Goal: Information Seeking & Learning: Check status

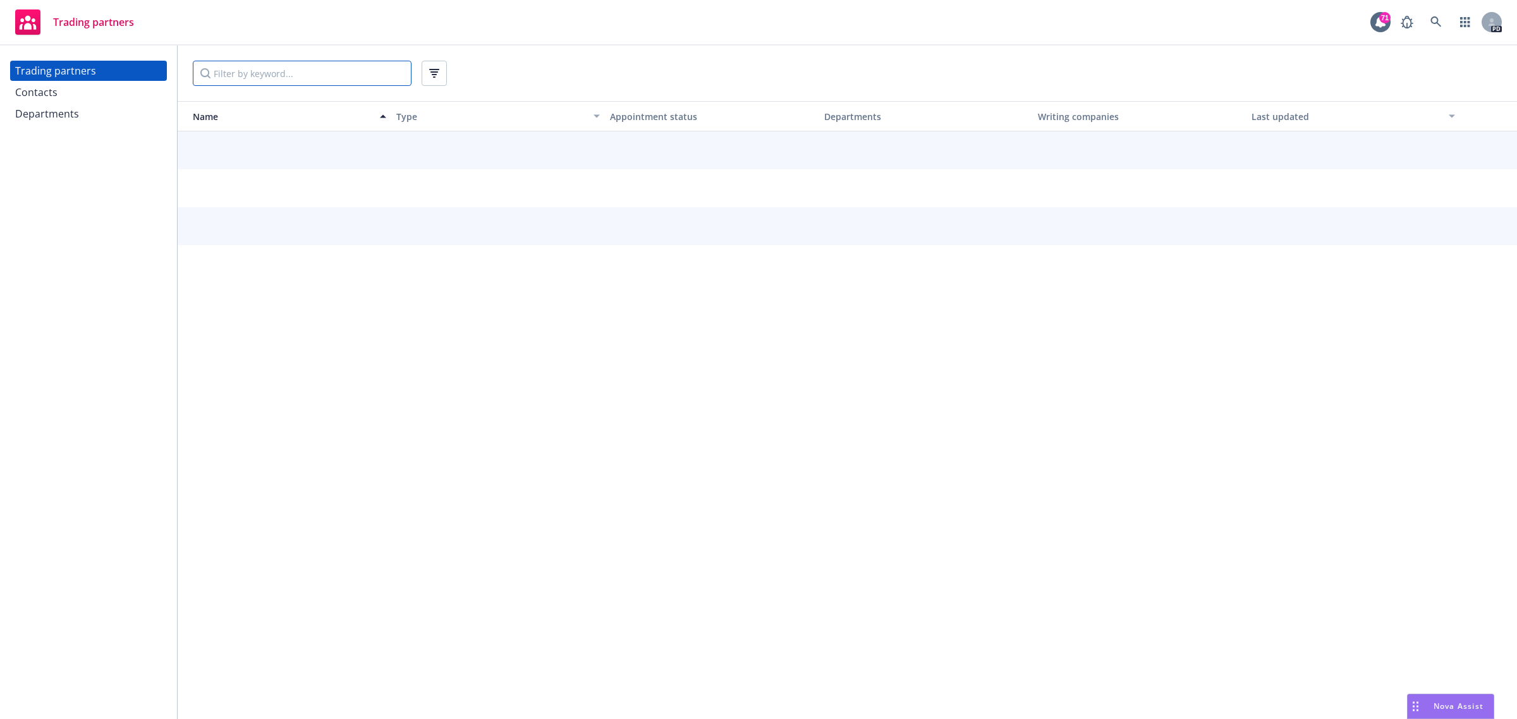
click at [222, 75] on input "Filter by keyword..." at bounding box center [302, 73] width 219 height 25
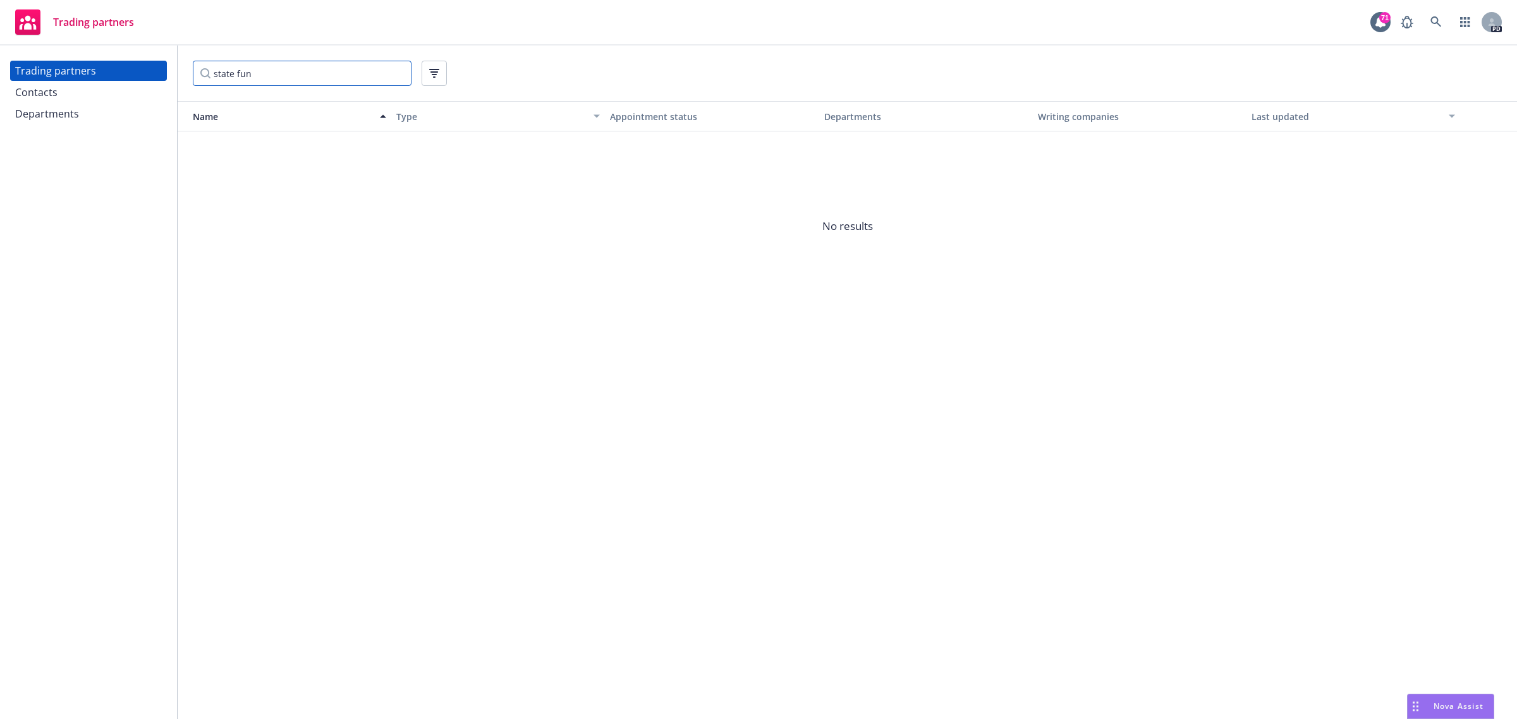
drag, startPoint x: 260, startPoint y: 76, endPoint x: 62, endPoint y: 75, distance: 198.4
click at [62, 75] on div "Trading partners Contacts Departments state fun Name Type Appointment status De…" at bounding box center [758, 382] width 1517 height 674
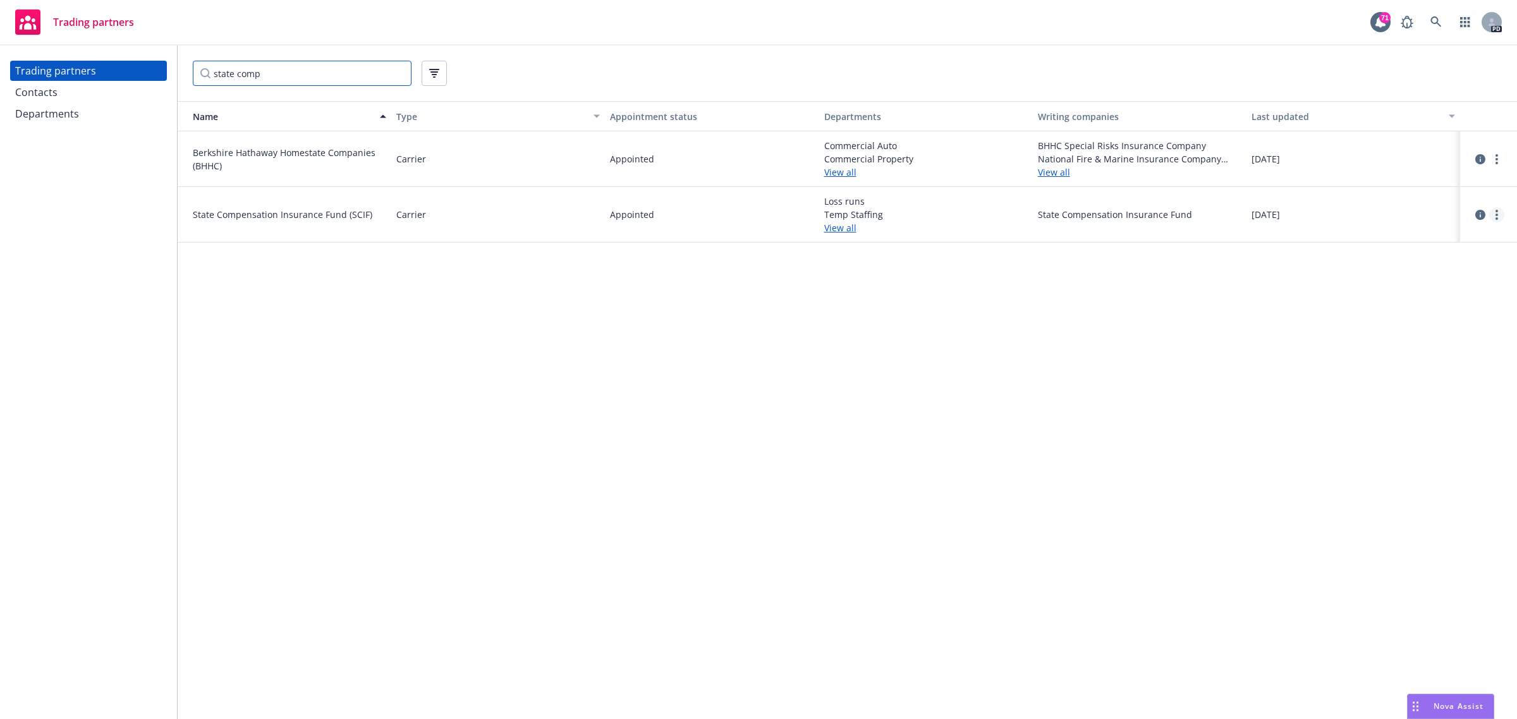
type input "state comp"
click at [1496, 214] on circle "more" at bounding box center [1496, 215] width 3 height 3
click at [1433, 239] on link "View contacts" at bounding box center [1432, 240] width 141 height 25
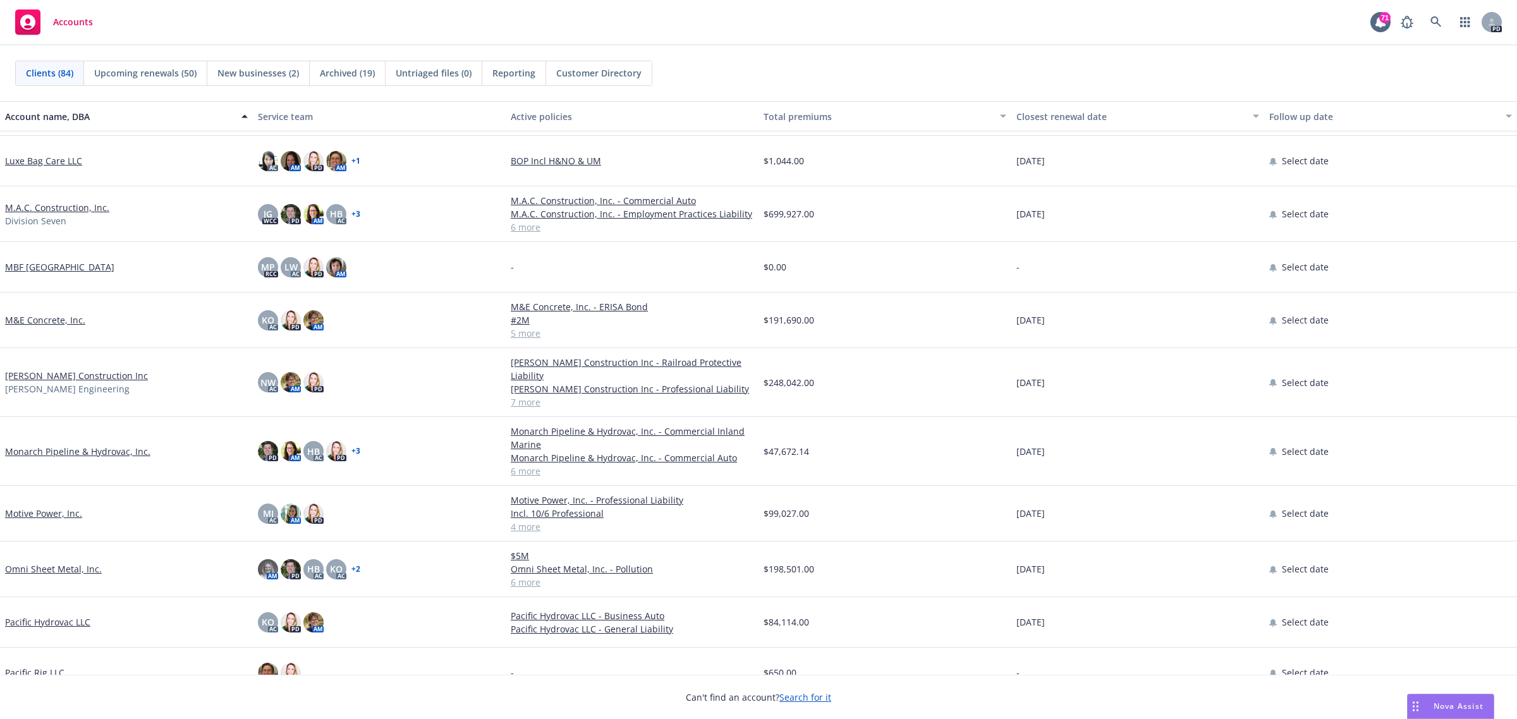
scroll to position [2370, 0]
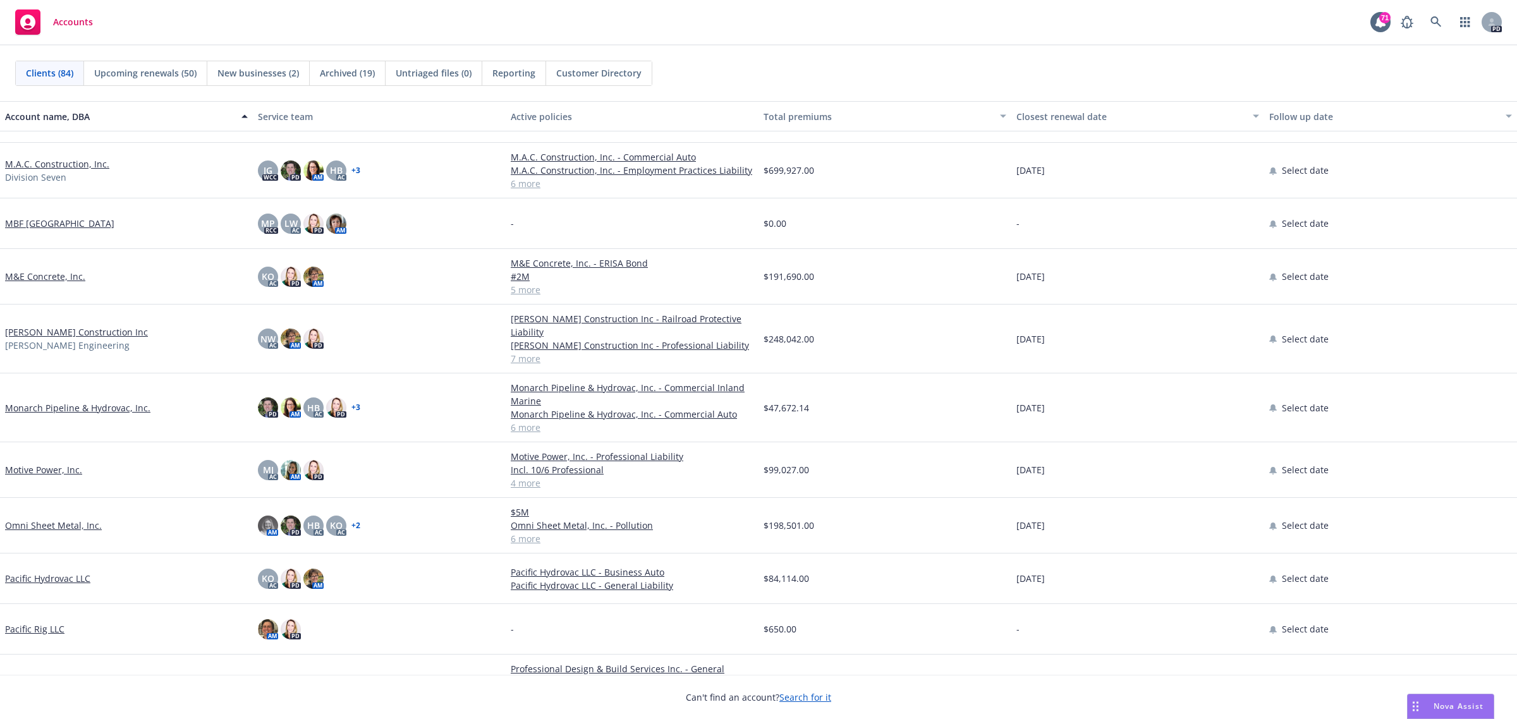
click at [66, 408] on link "Monarch Pipeline & Hydrovac, Inc." at bounding box center [77, 407] width 145 height 13
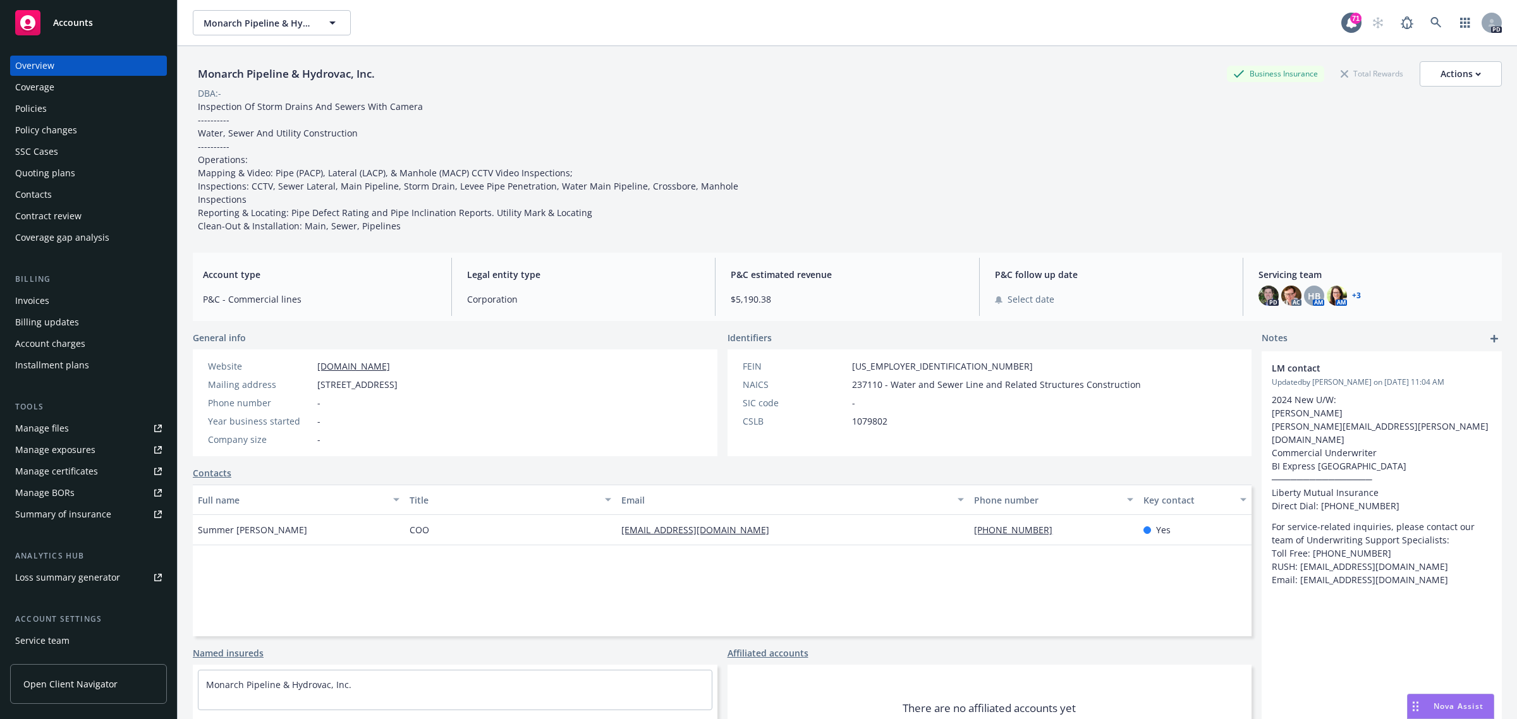
click at [45, 472] on div "Manage certificates" at bounding box center [56, 471] width 83 height 20
click at [75, 20] on span "Accounts" at bounding box center [73, 23] width 40 height 10
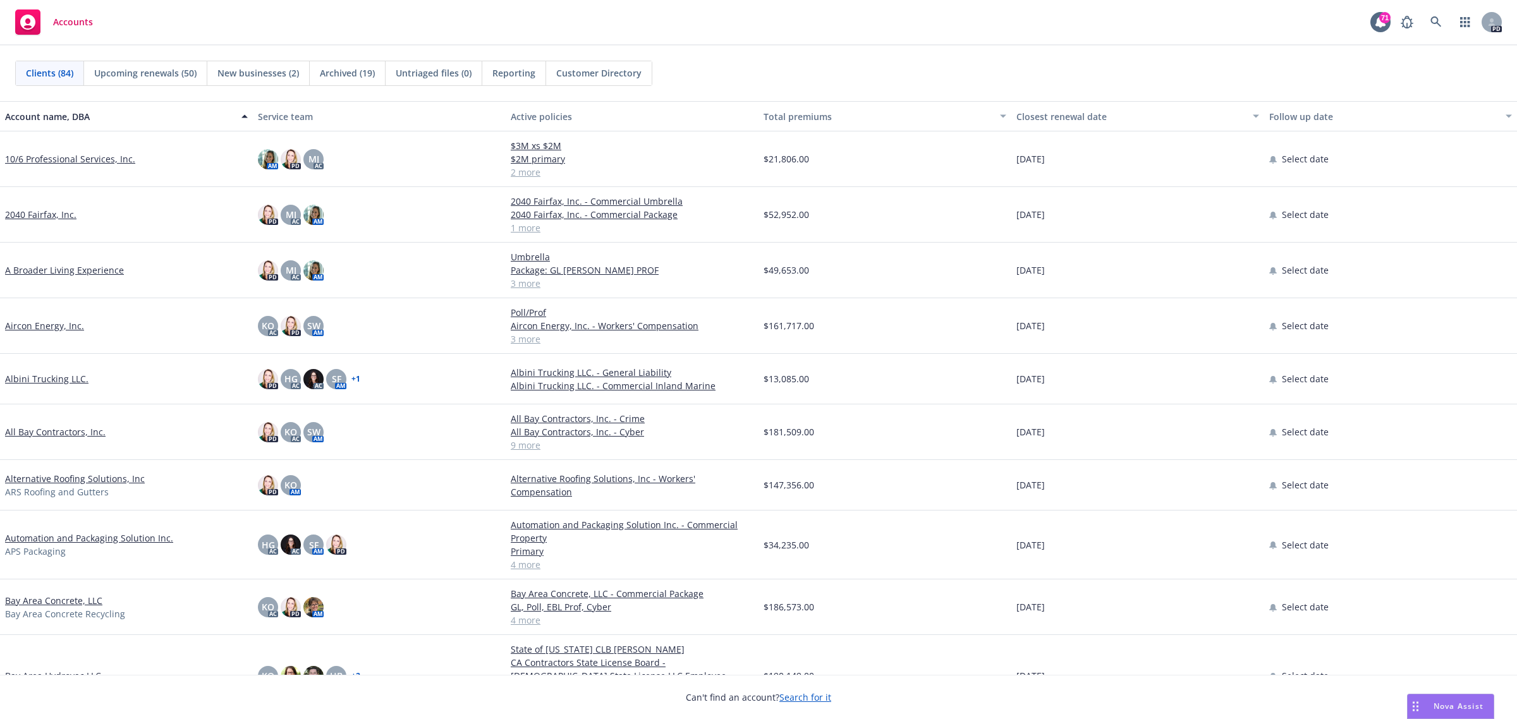
click at [71, 433] on link "All Bay Contractors, Inc." at bounding box center [55, 431] width 100 height 13
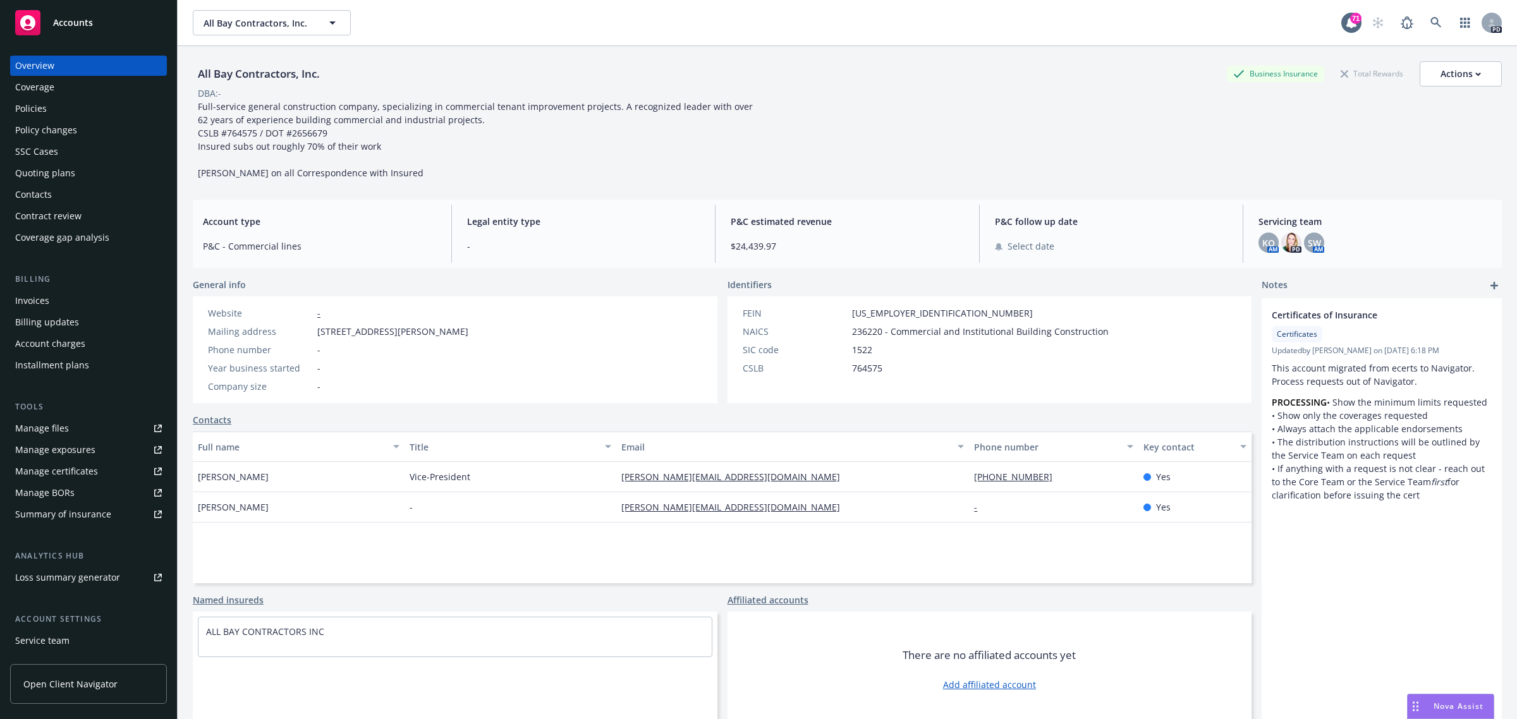
click at [26, 108] on div "Policies" at bounding box center [31, 109] width 32 height 20
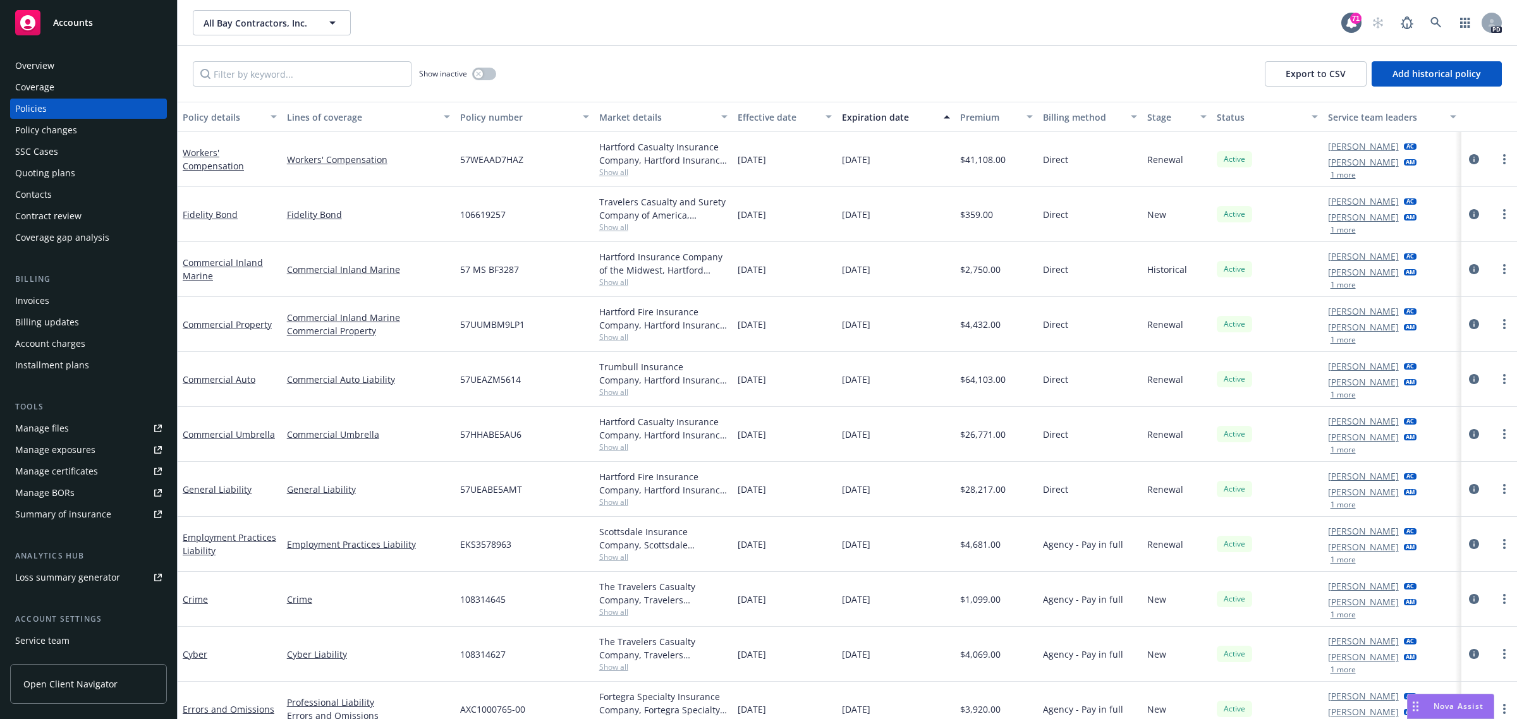
scroll to position [14, 0]
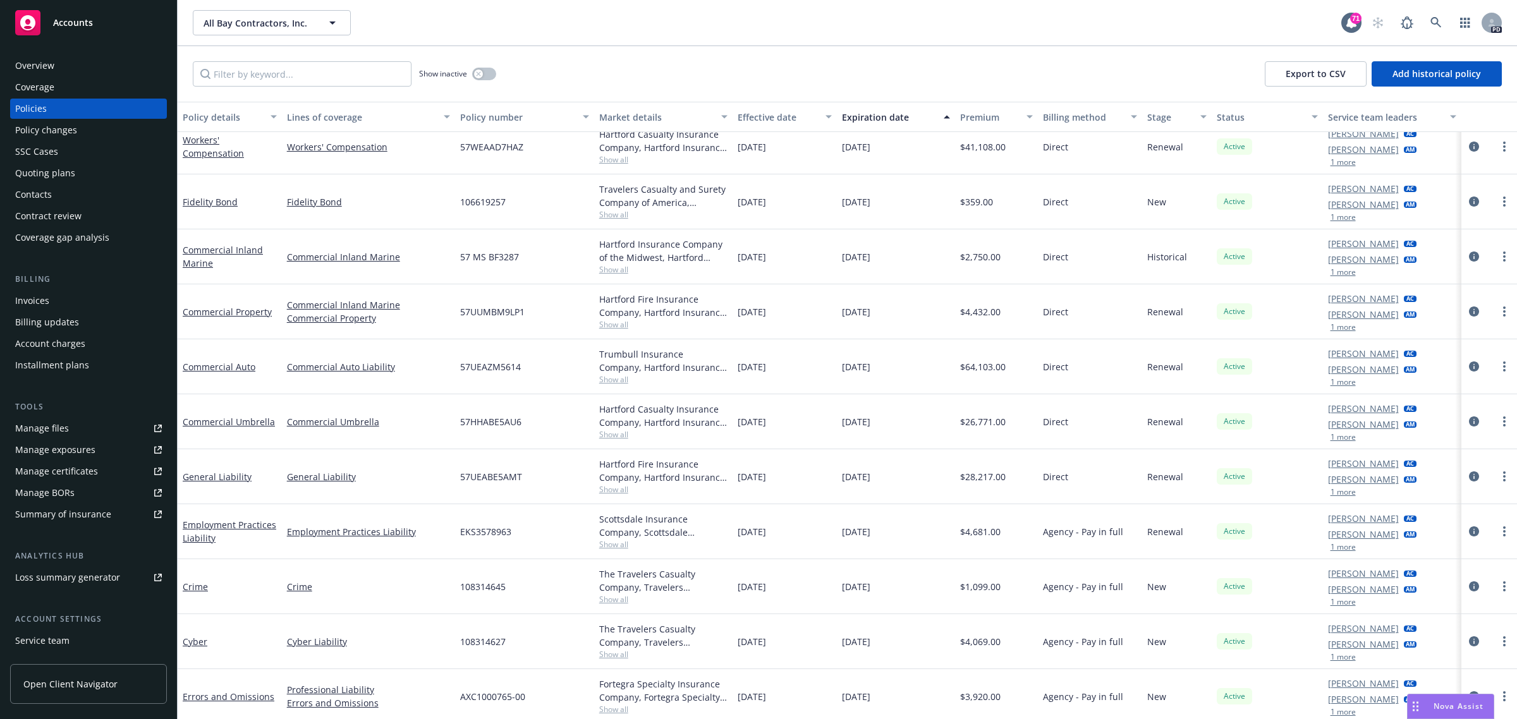
click at [83, 8] on link "Accounts" at bounding box center [88, 22] width 157 height 35
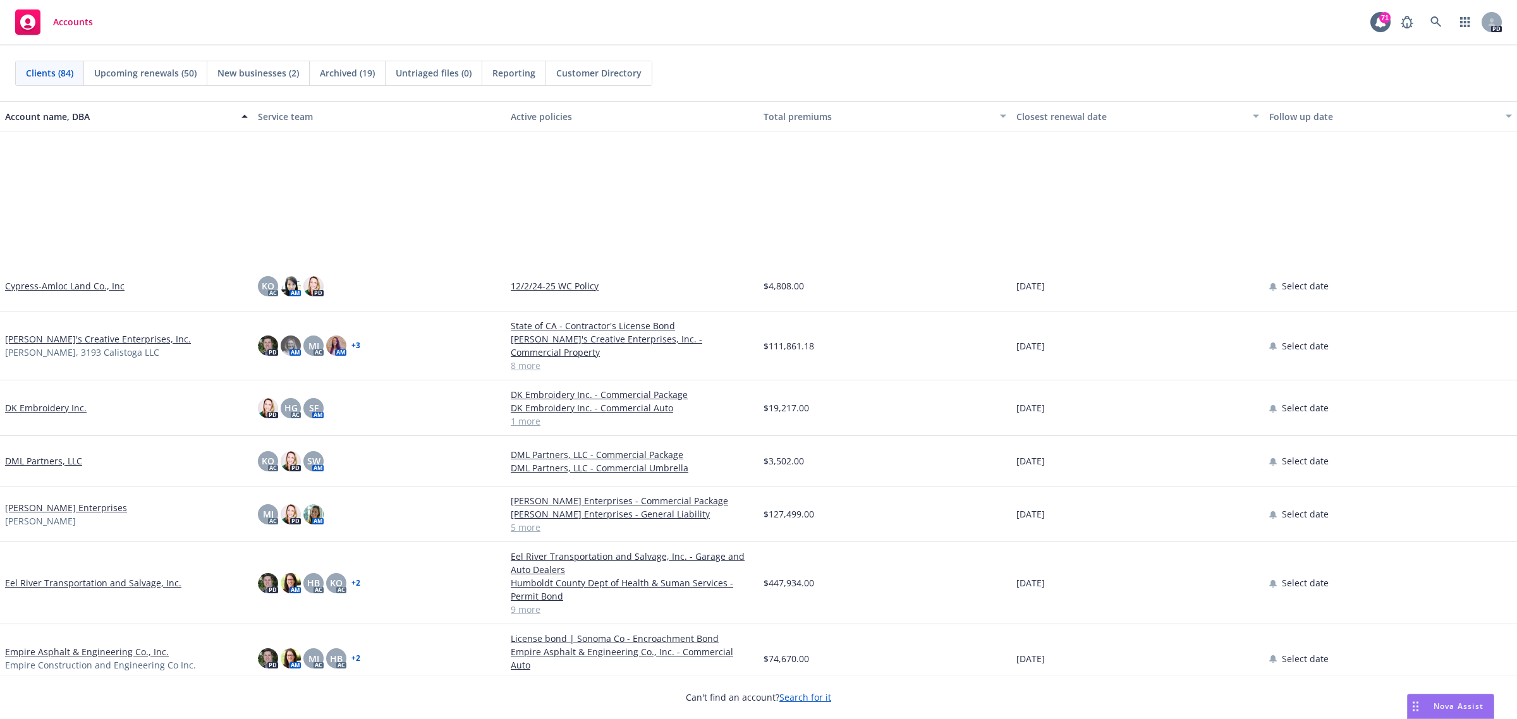
scroll to position [1738, 0]
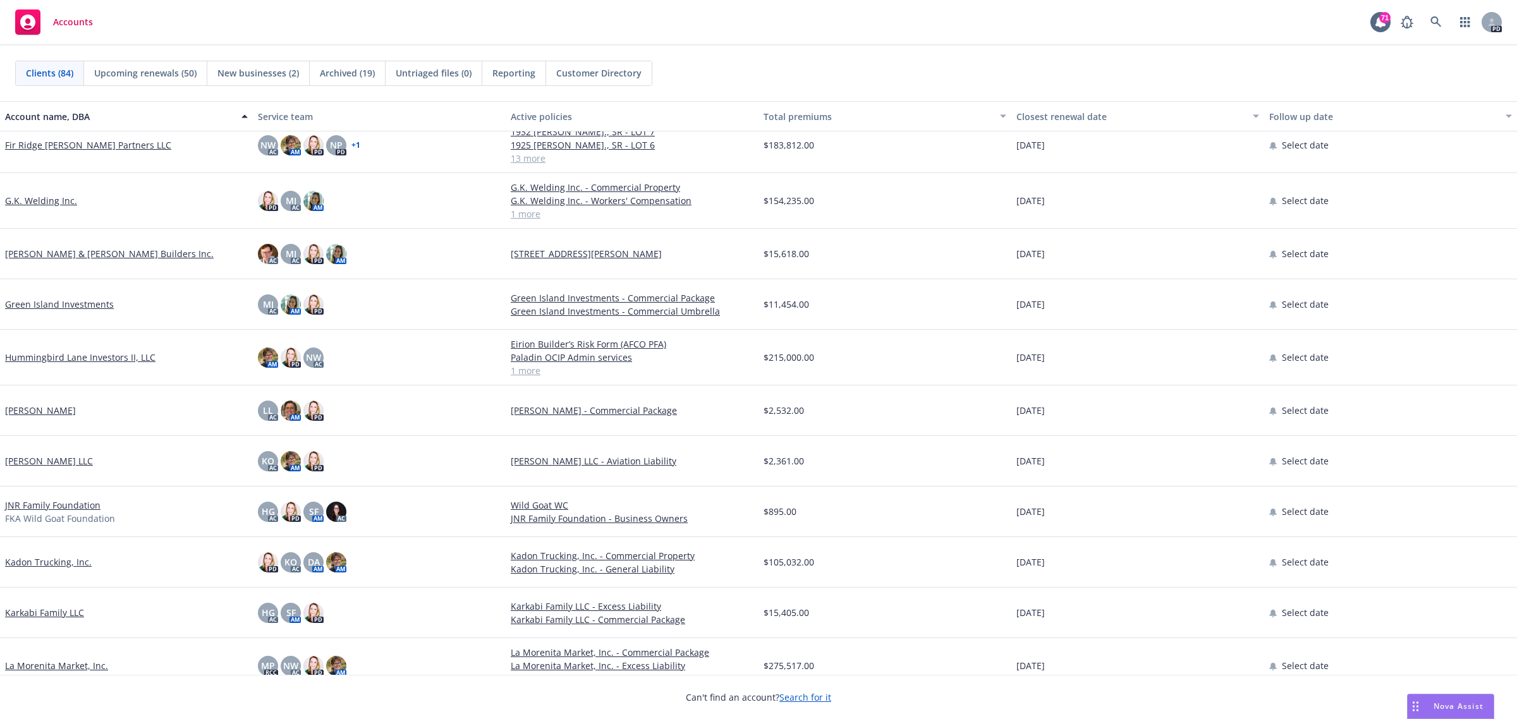
click at [42, 613] on link "Karkabi Family LLC" at bounding box center [44, 612] width 79 height 13
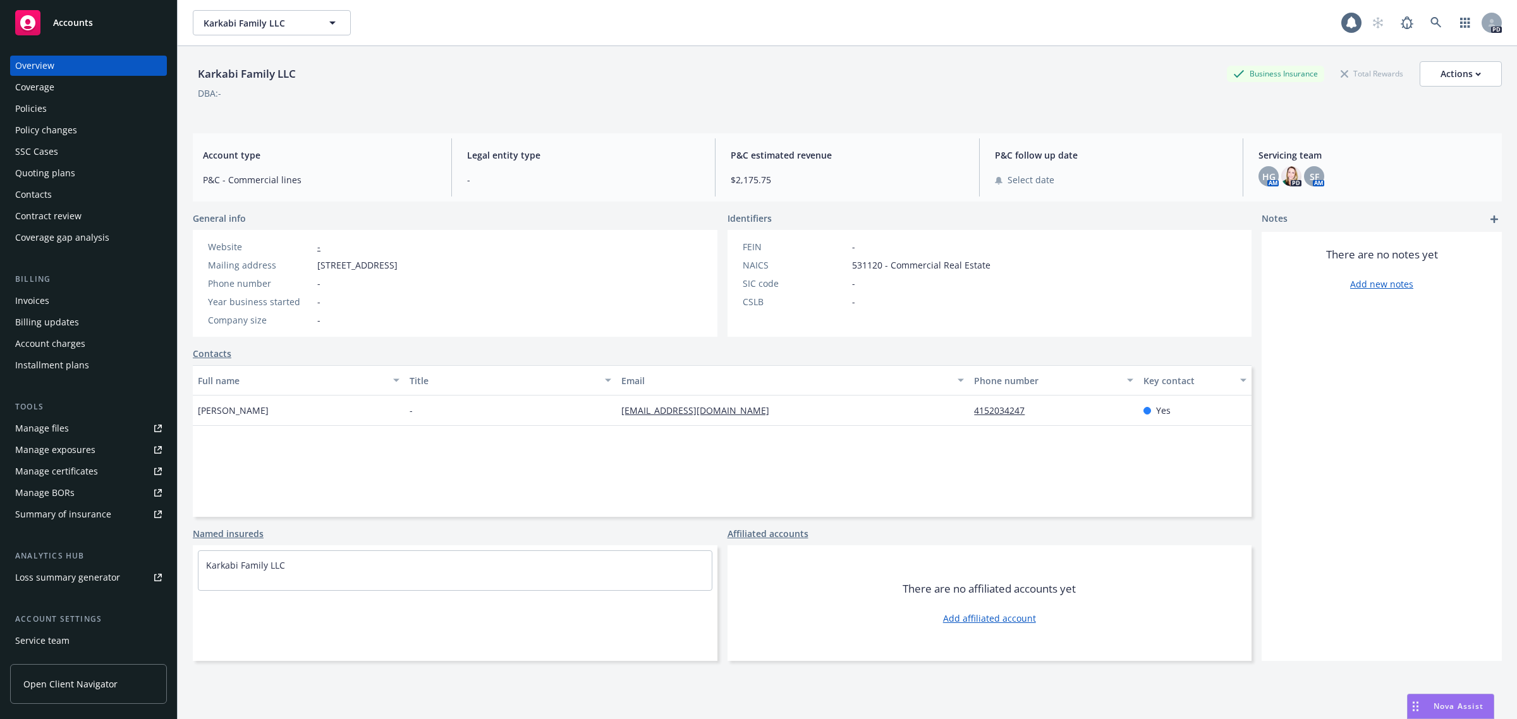
click at [28, 103] on div "Policies" at bounding box center [31, 109] width 32 height 20
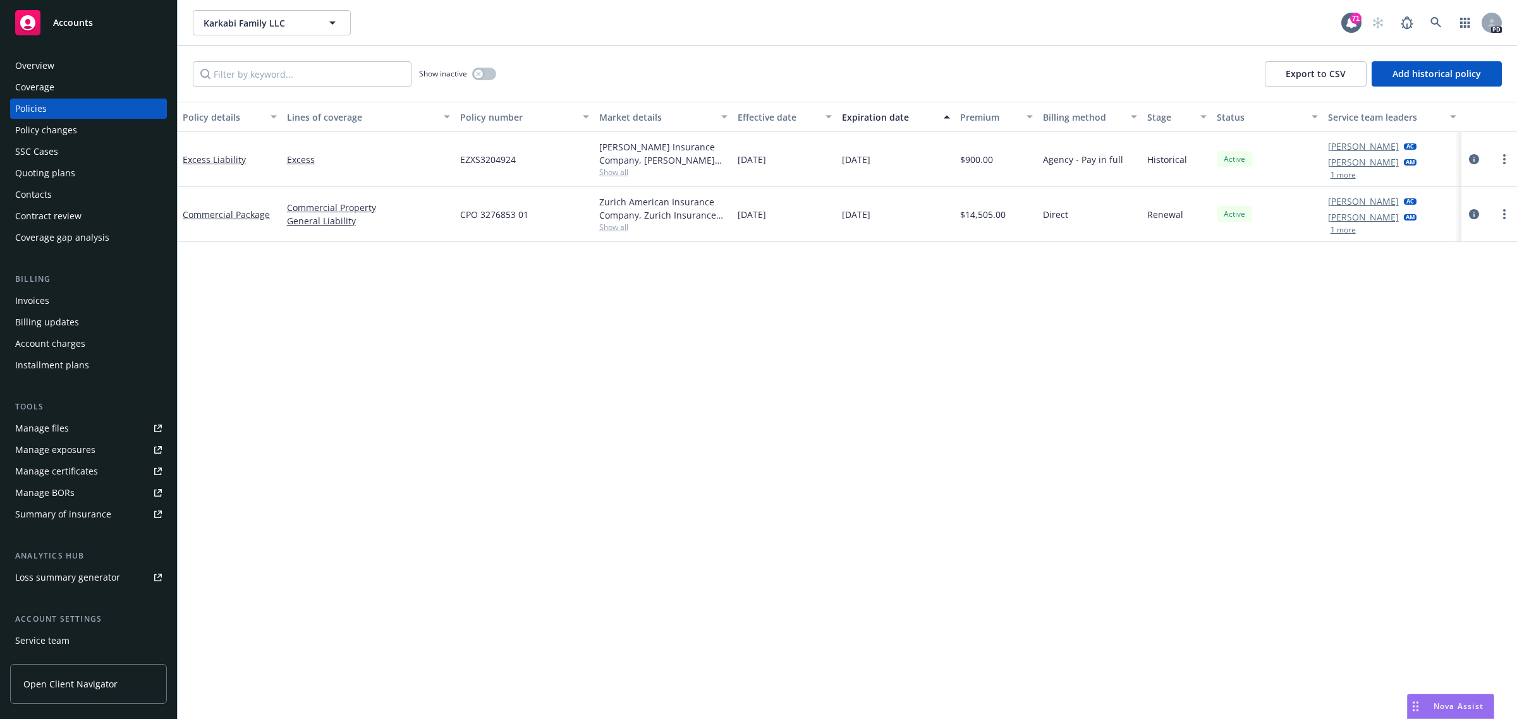
click at [70, 19] on span "Accounts" at bounding box center [73, 23] width 40 height 10
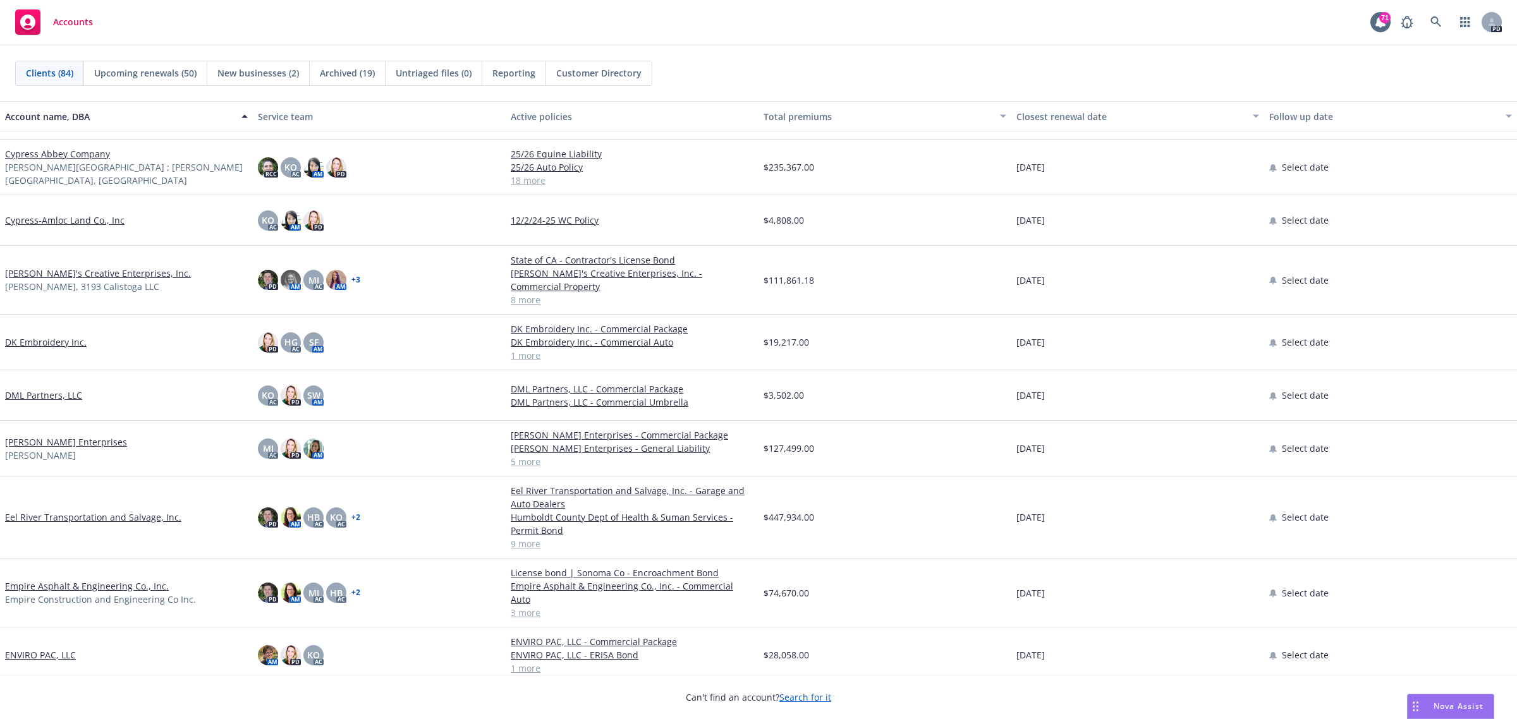
scroll to position [1264, 0]
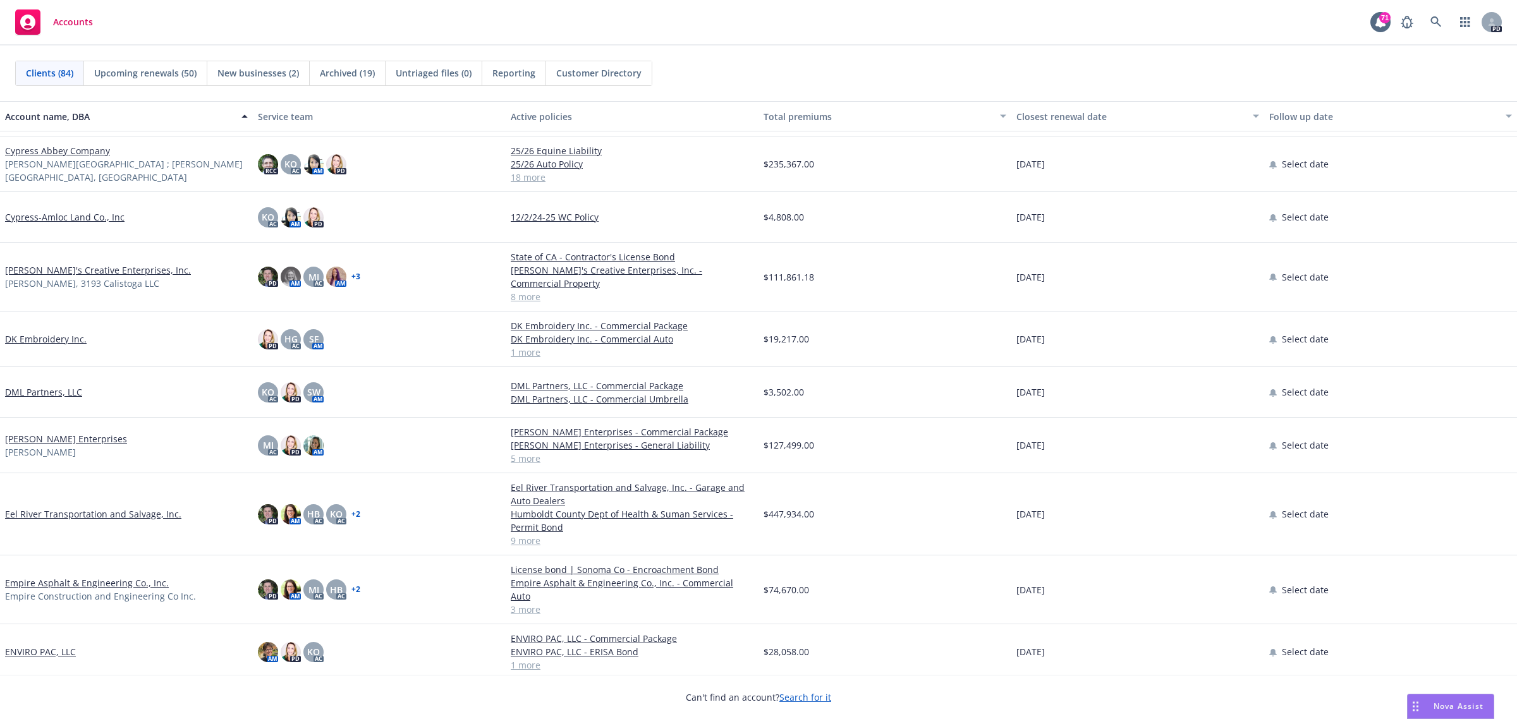
click at [49, 432] on link "[PERSON_NAME] Enterprises" at bounding box center [66, 438] width 122 height 13
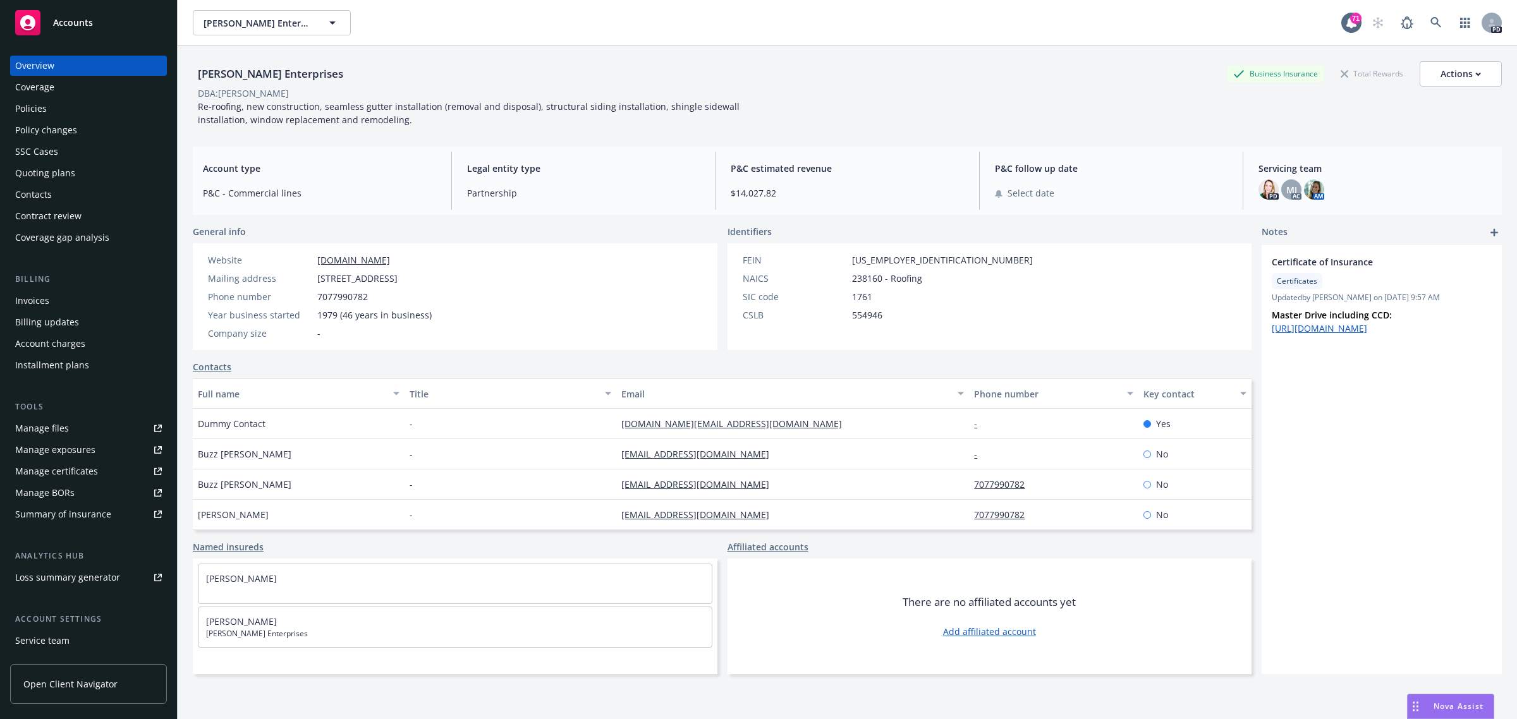
click at [42, 112] on div "Policies" at bounding box center [31, 109] width 32 height 20
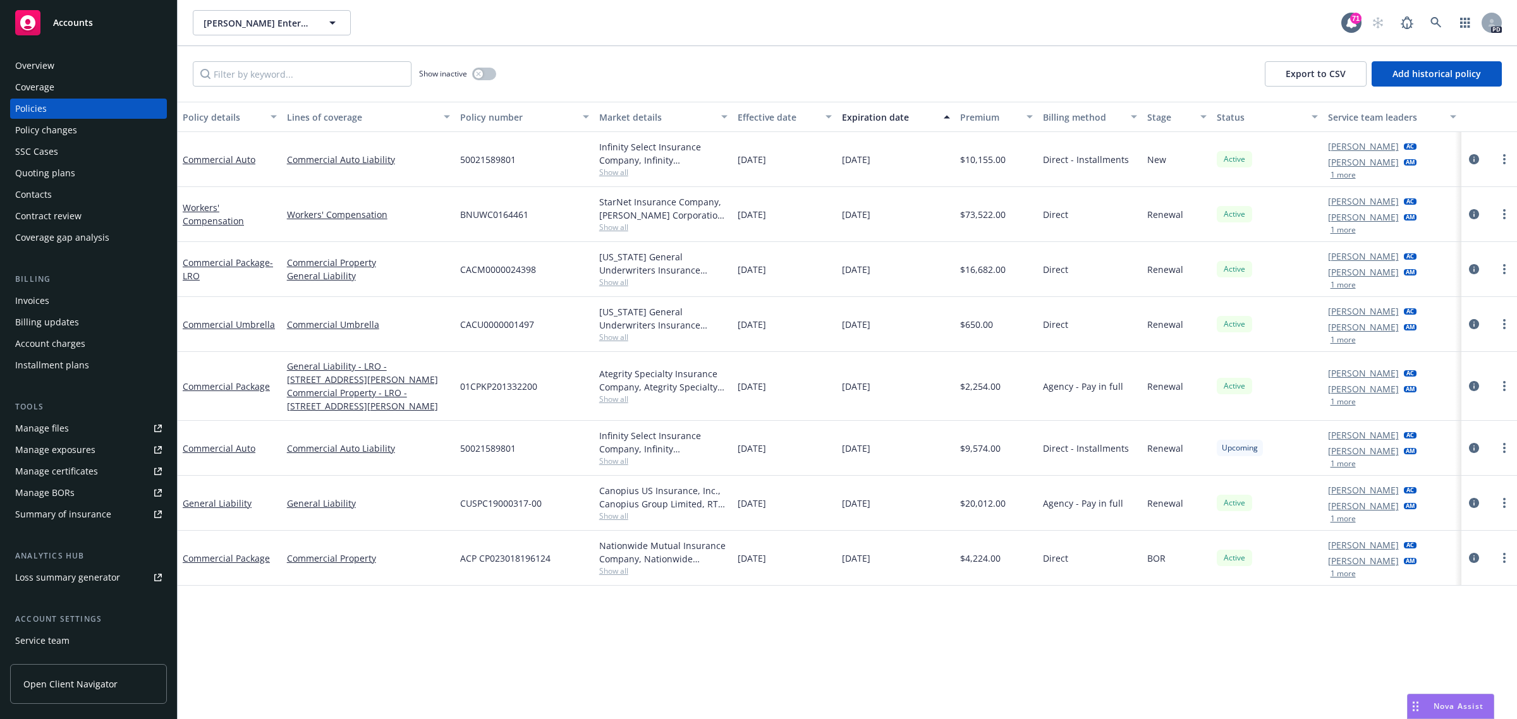
click at [67, 18] on span "Accounts" at bounding box center [73, 23] width 40 height 10
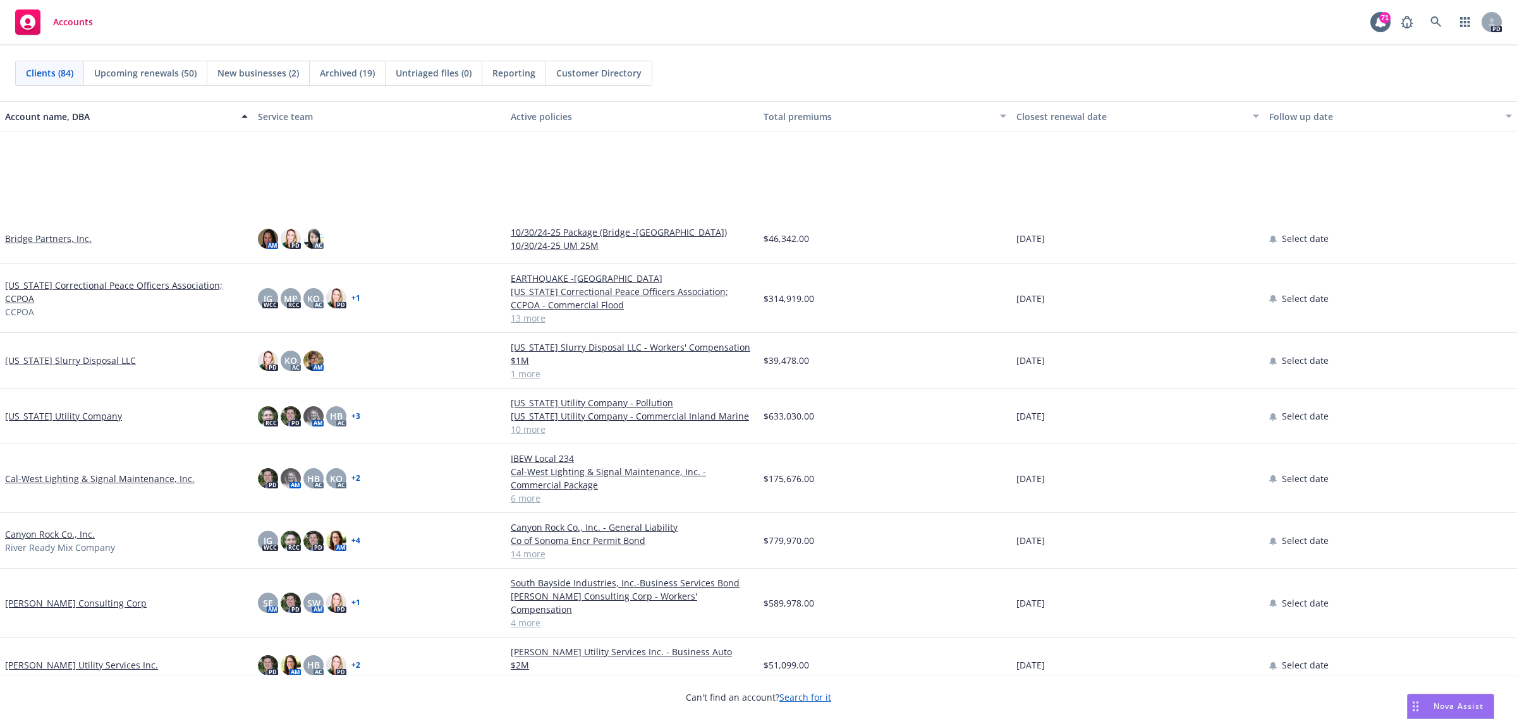
scroll to position [711, 0]
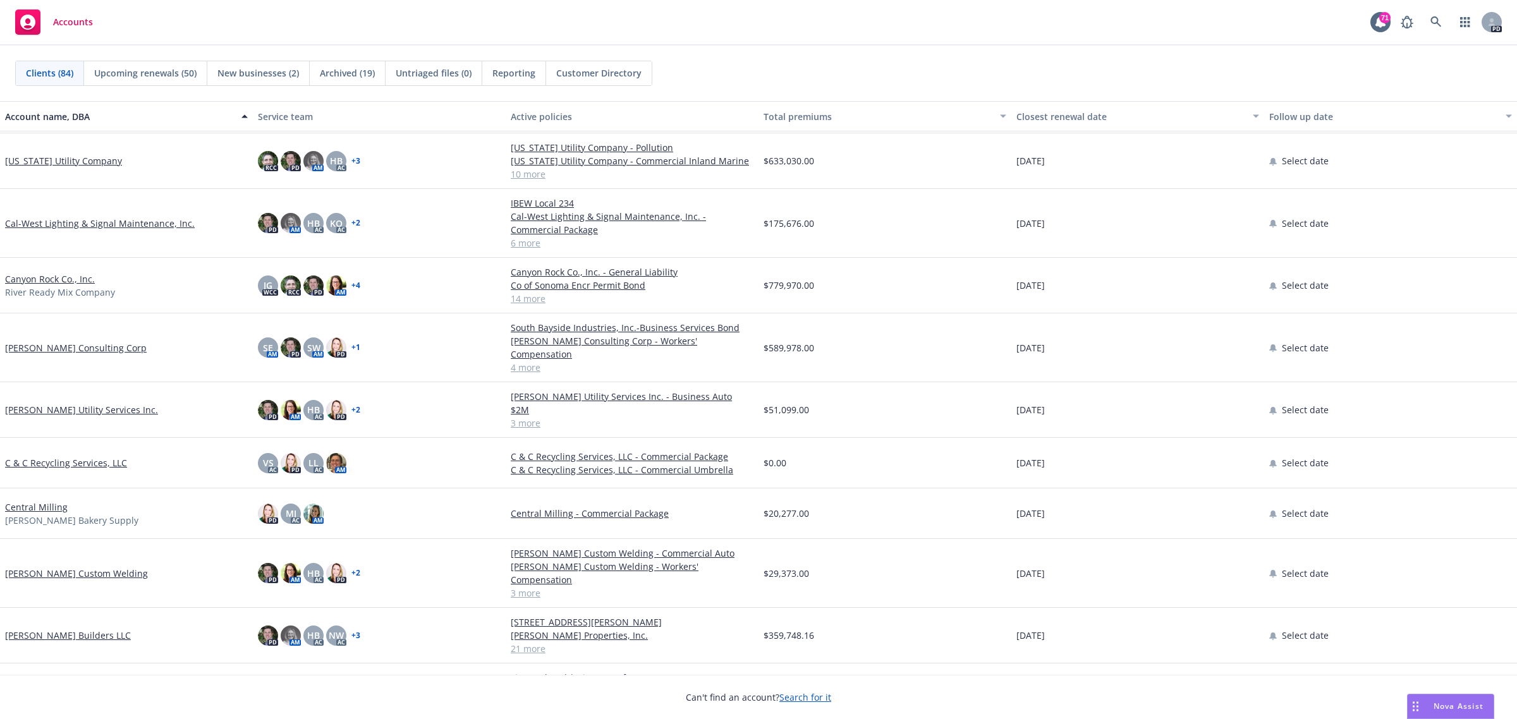
click at [57, 341] on link "[PERSON_NAME] Consulting Corp" at bounding box center [76, 347] width 142 height 13
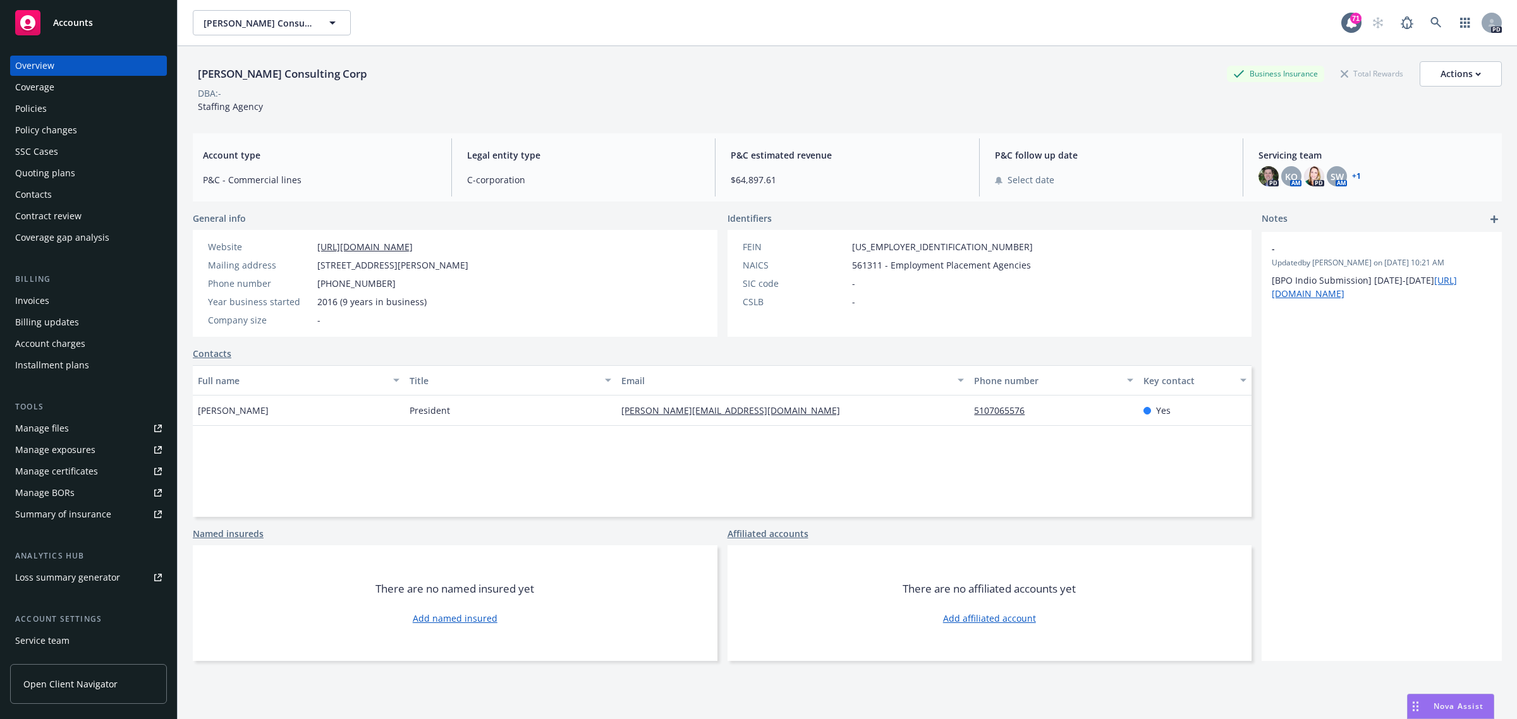
click at [22, 111] on div "Policies" at bounding box center [31, 109] width 32 height 20
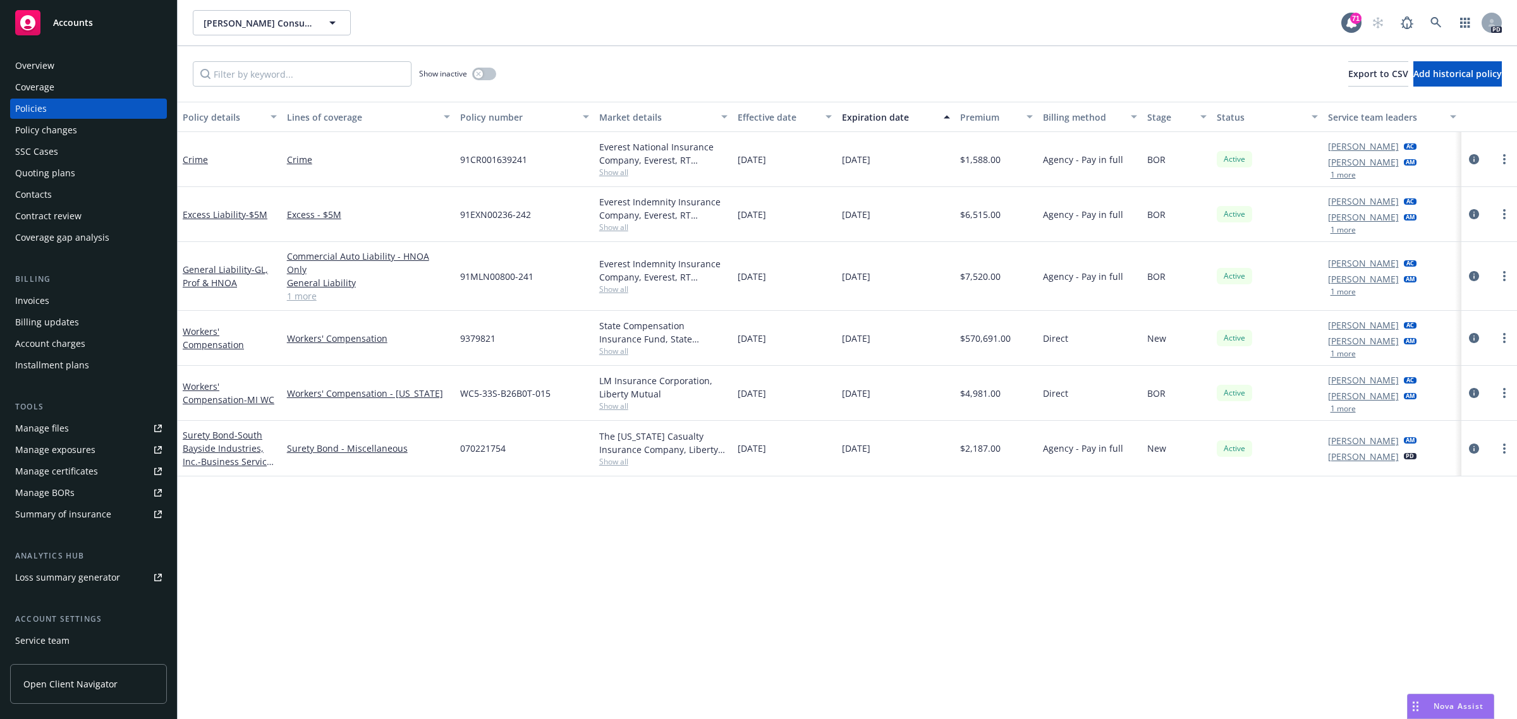
click at [68, 20] on span "Accounts" at bounding box center [73, 23] width 40 height 10
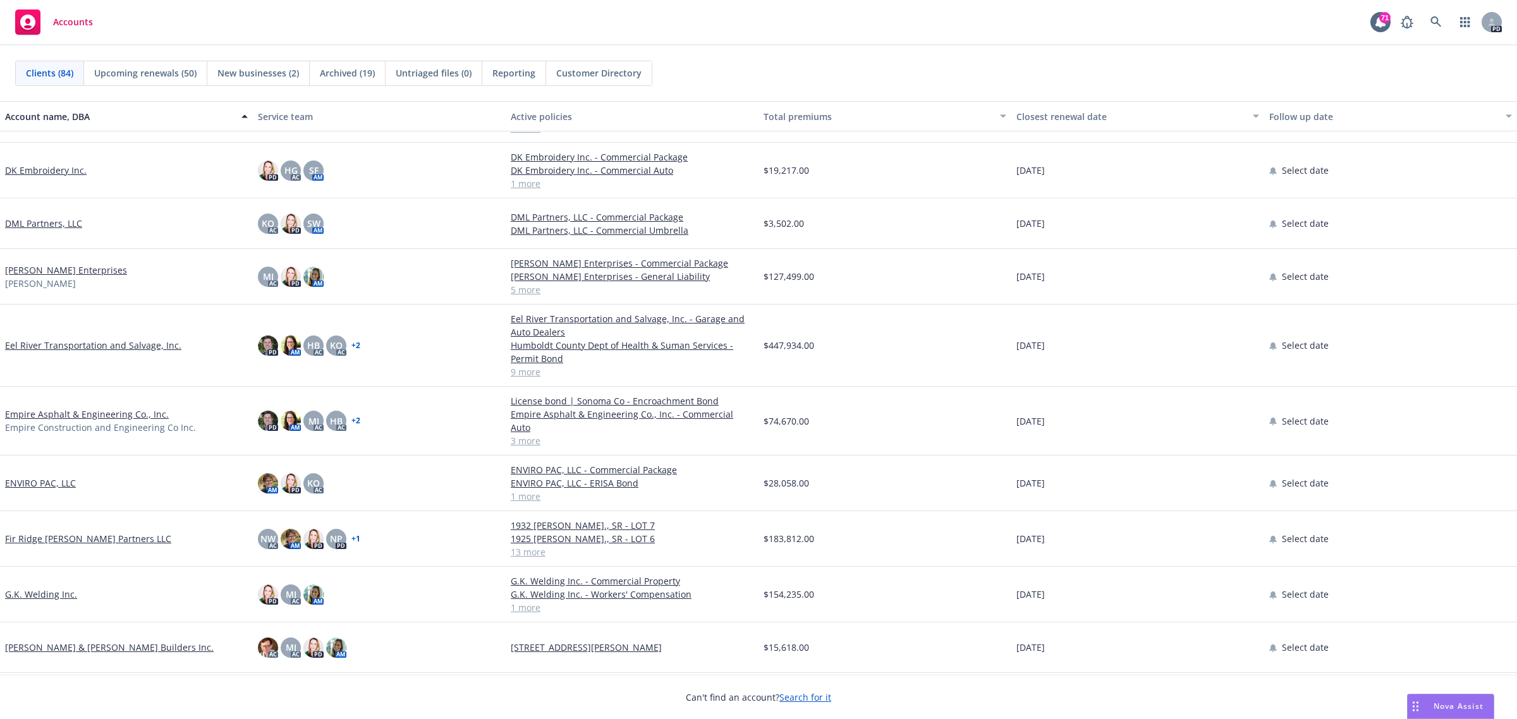
scroll to position [1264, 0]
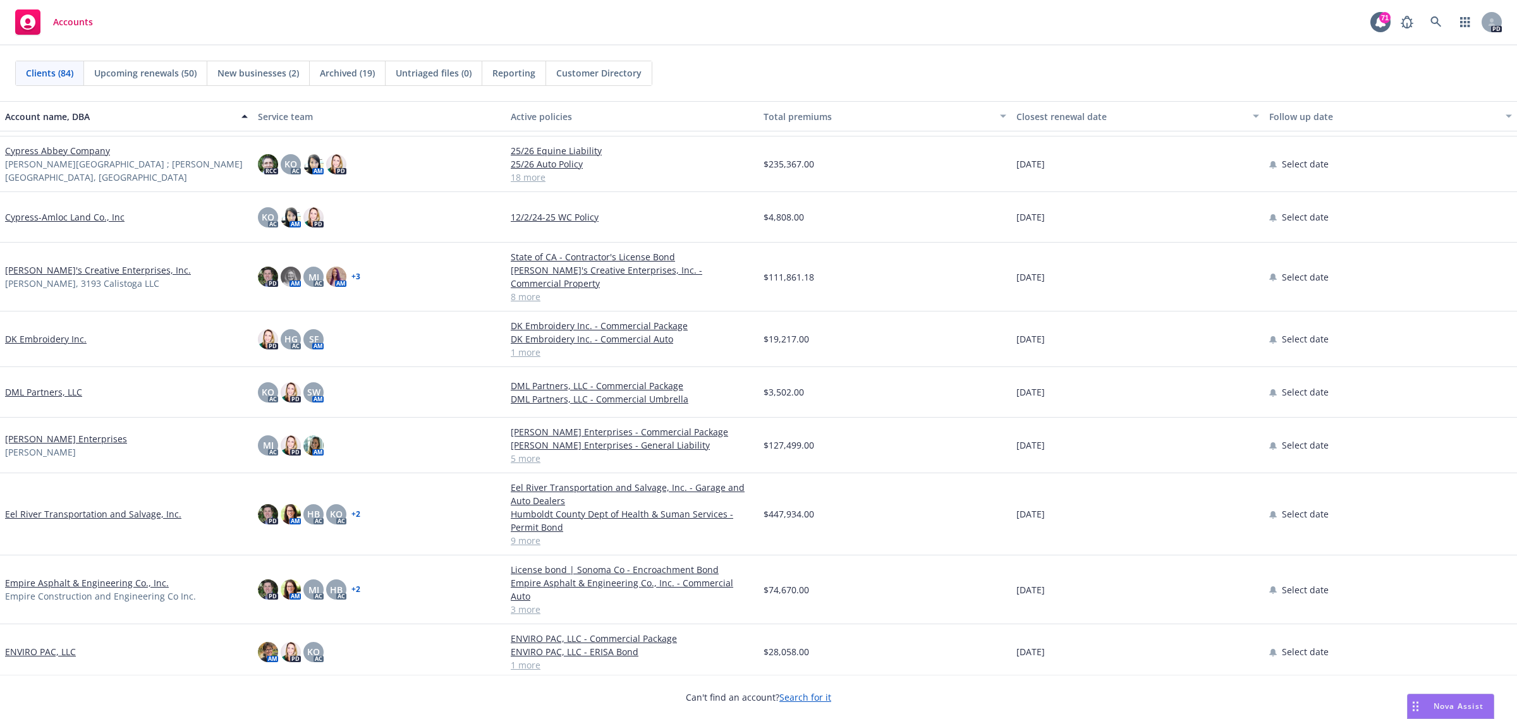
click at [32, 432] on link "[PERSON_NAME] Enterprises" at bounding box center [66, 438] width 122 height 13
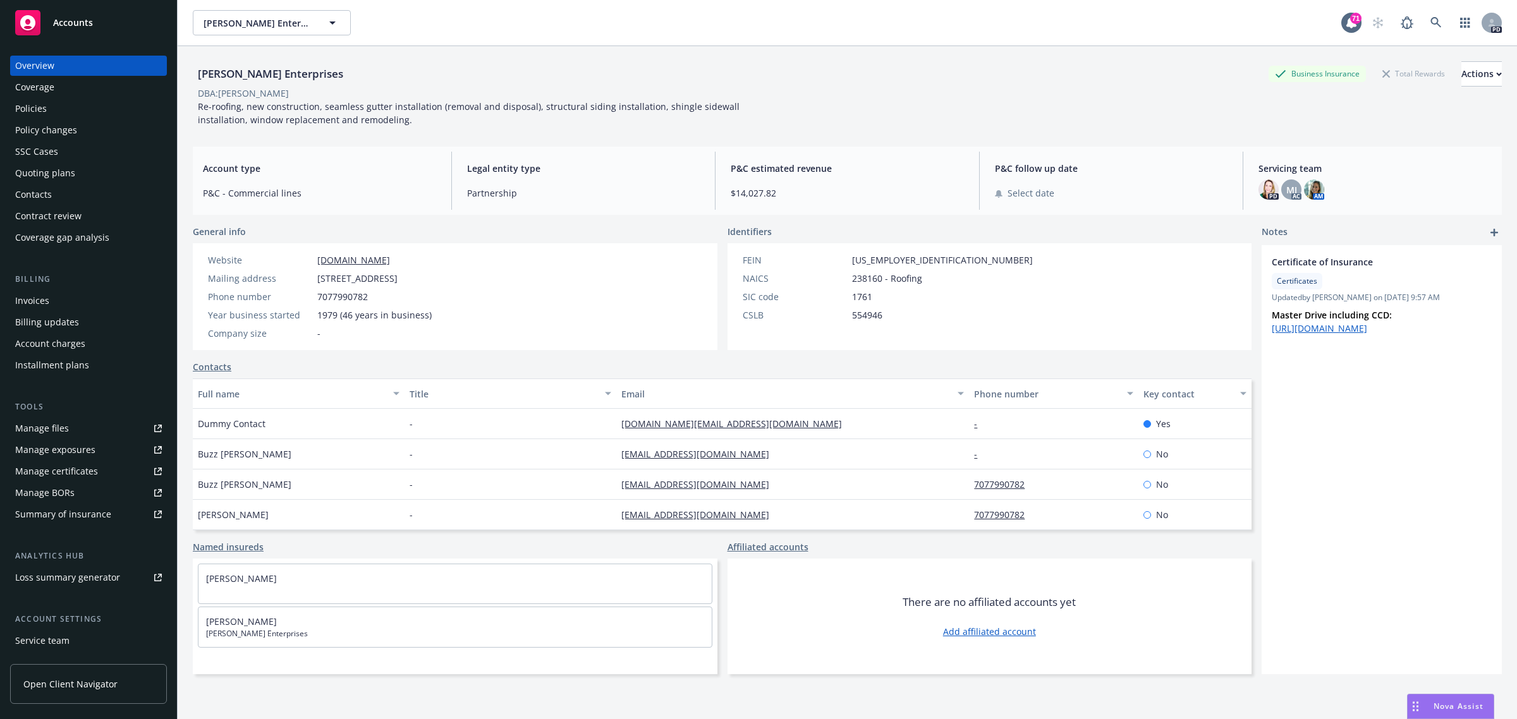
click at [42, 111] on div "Policies" at bounding box center [31, 109] width 32 height 20
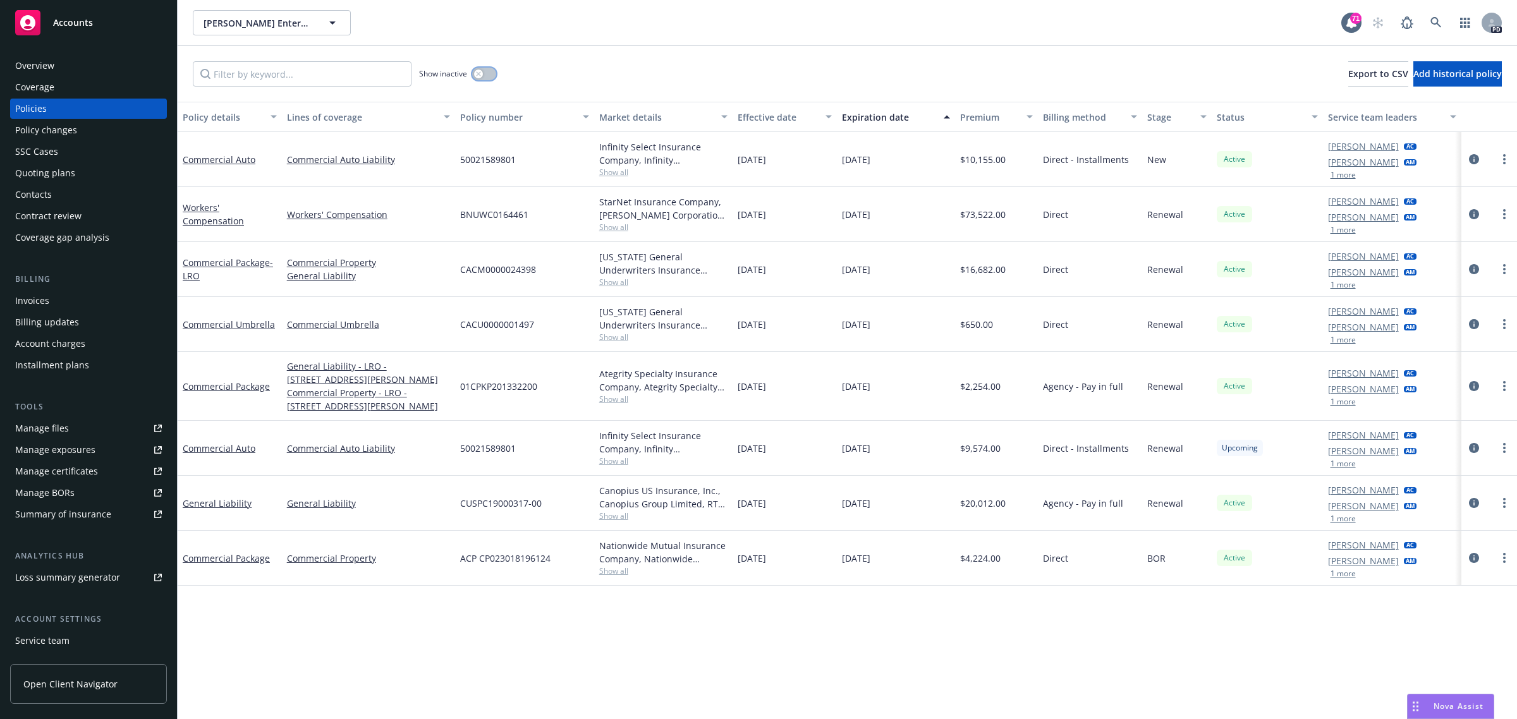
click at [478, 75] on icon "button" at bounding box center [478, 73] width 4 height 4
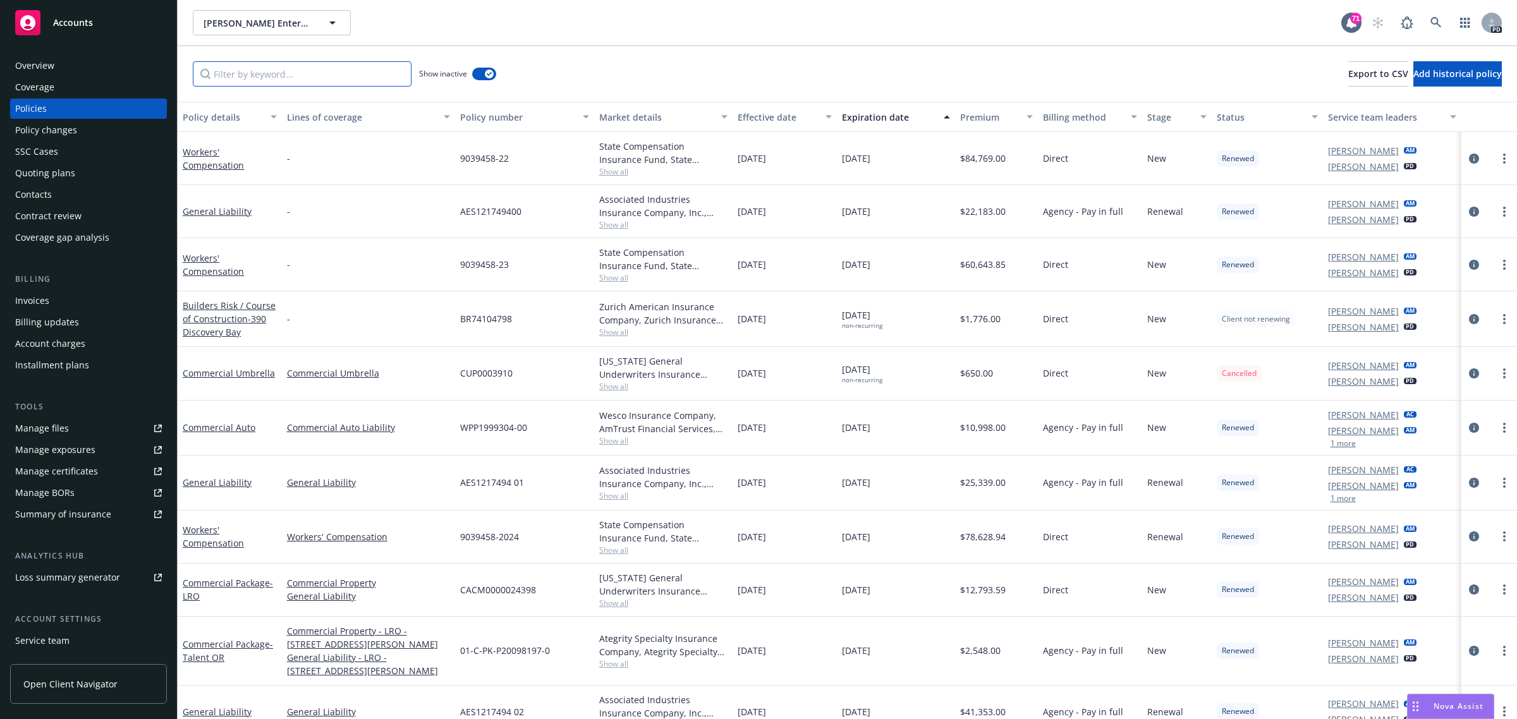
click at [330, 83] on input "Filter by keyword..." at bounding box center [302, 73] width 219 height 25
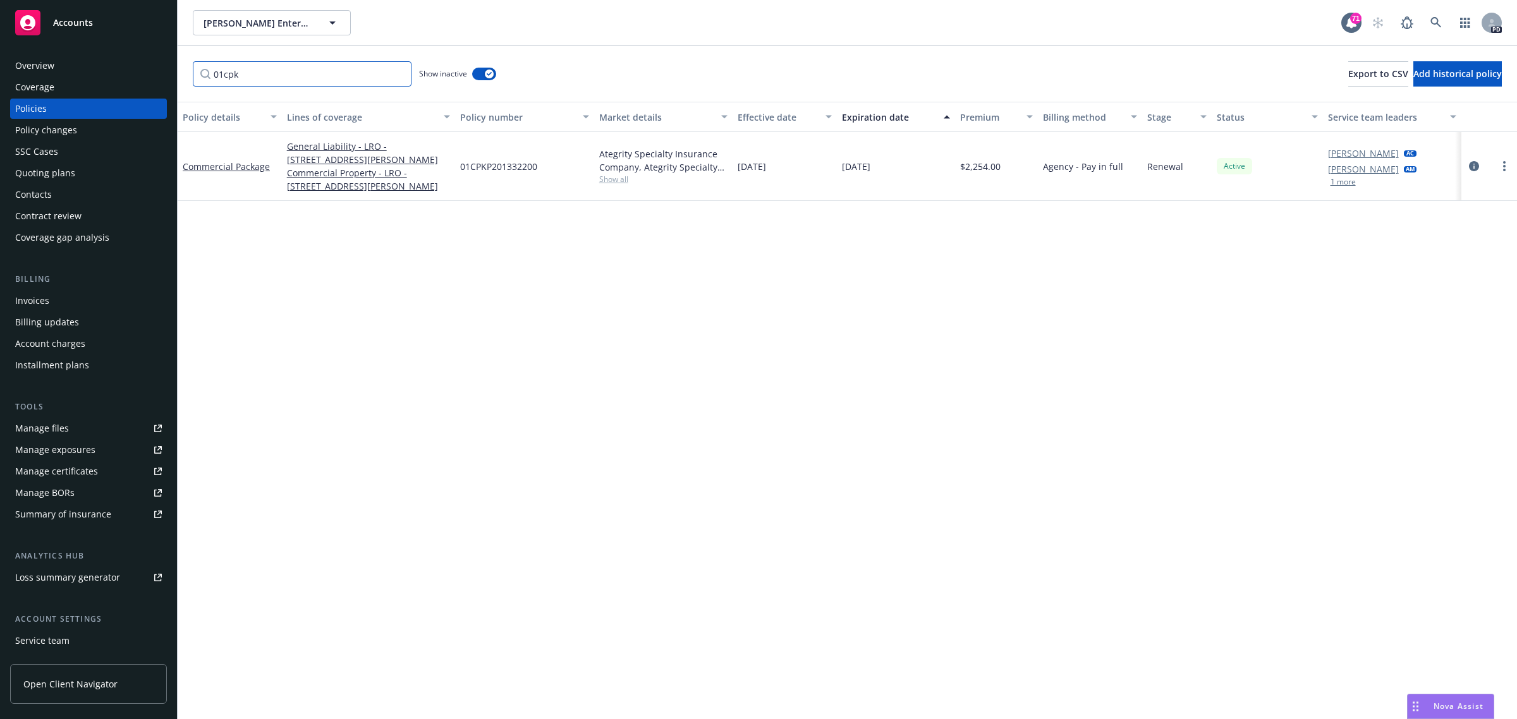
type input "01cpkp"
click at [397, 73] on input "01cpkp" at bounding box center [302, 73] width 219 height 25
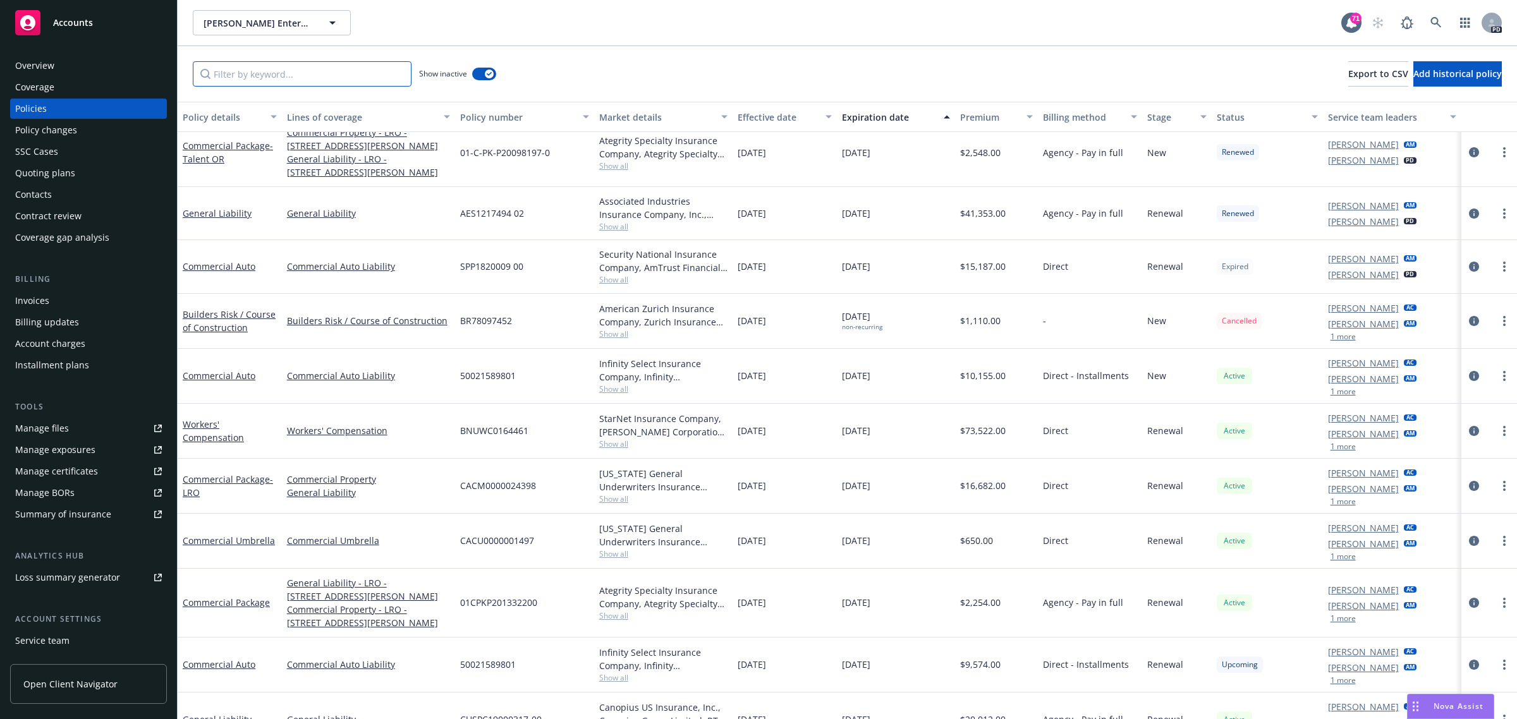
scroll to position [395, 0]
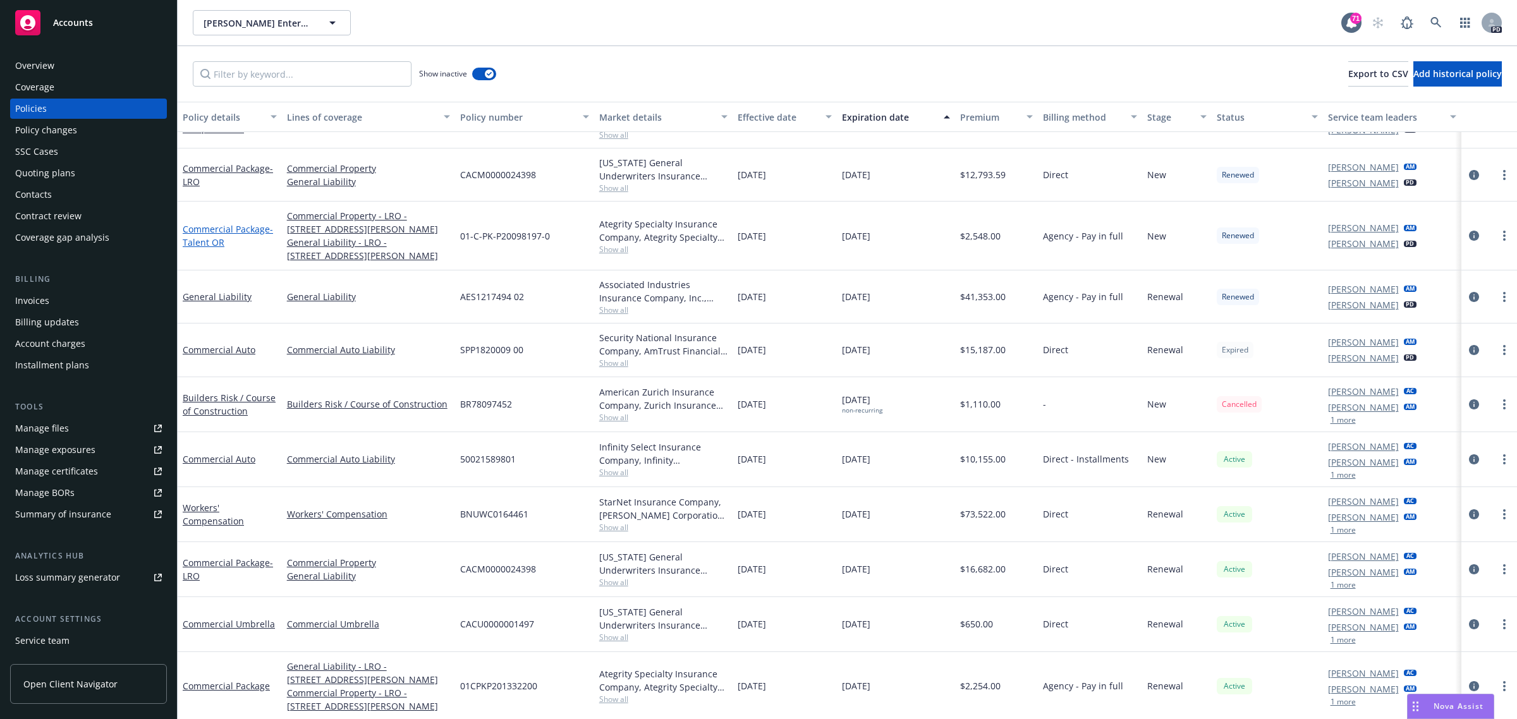
click at [234, 229] on link "Commercial Package - Talent OR" at bounding box center [228, 235] width 90 height 25
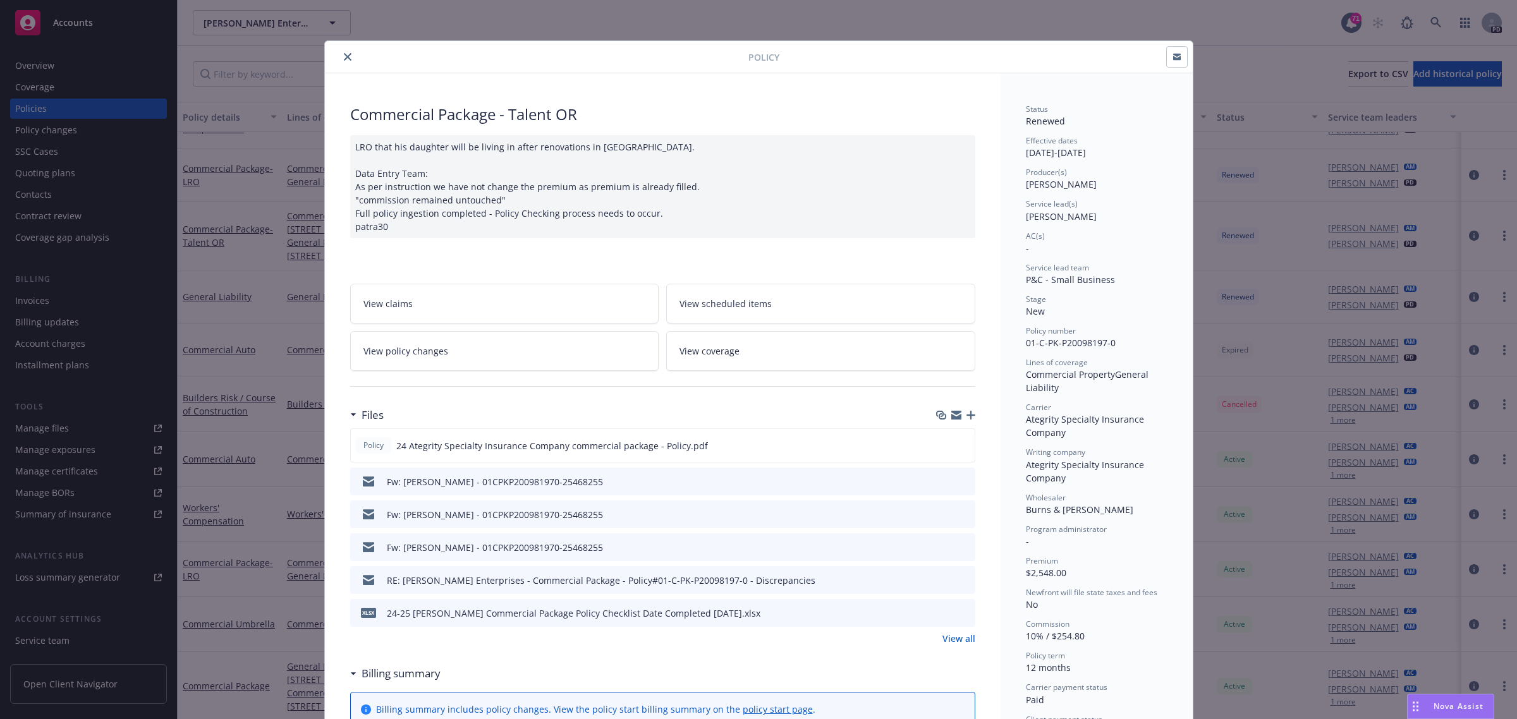
click at [344, 55] on icon "close" at bounding box center [348, 57] width 8 height 8
